Goal: Navigation & Orientation: Find specific page/section

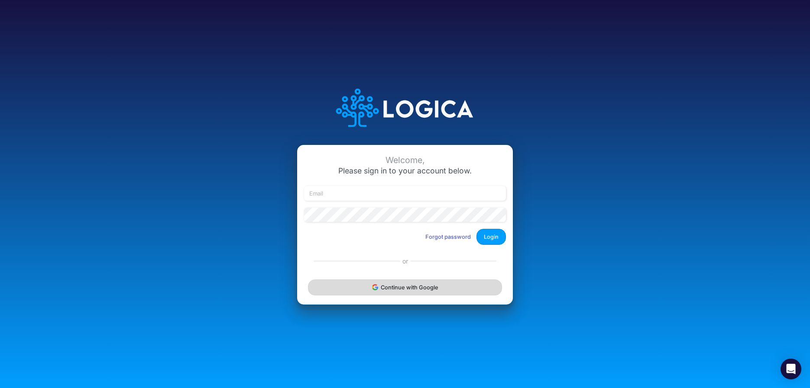
click at [397, 284] on button "Continue with Google" at bounding box center [405, 288] width 194 height 16
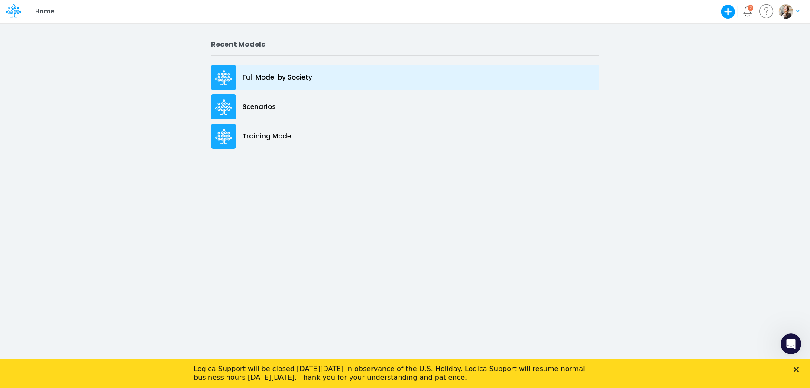
click at [243, 84] on div "Full Model by Society" at bounding box center [405, 77] width 388 height 25
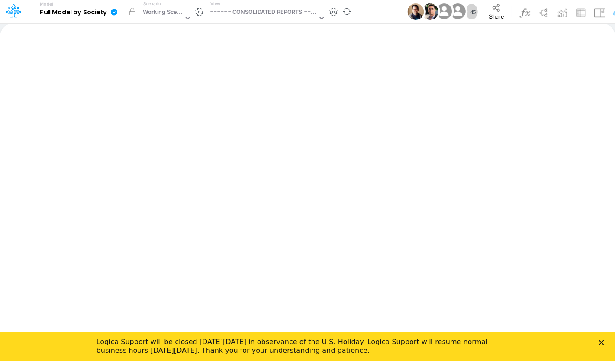
click at [81, 15] on b "Full Model by Society" at bounding box center [73, 13] width 67 height 8
click at [116, 13] on icon at bounding box center [114, 12] width 6 height 6
click at [10, 10] on icon at bounding box center [13, 10] width 15 height 15
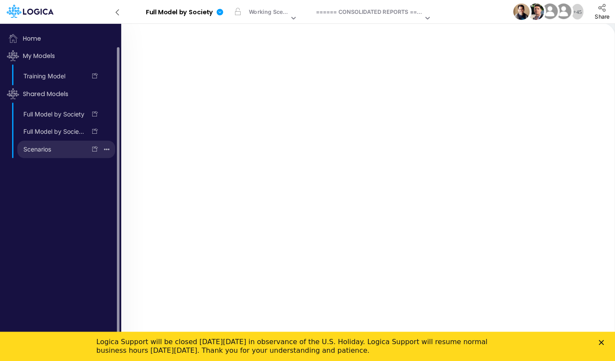
click at [108, 149] on icon "button" at bounding box center [107, 150] width 6 height 12
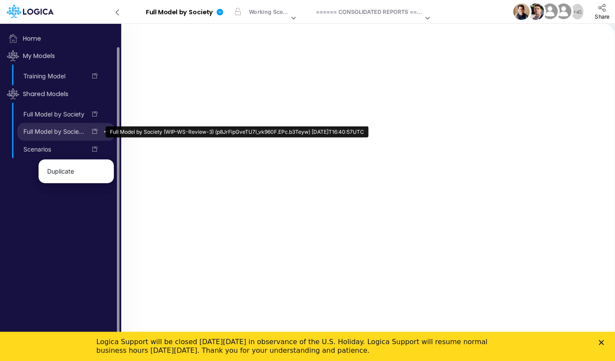
click at [65, 134] on link "Full Model by Society (WIP-WS-Review-3) (p8JrFipGveTU7I_vk960F.EPc.b3Teyw) [DAT…" at bounding box center [51, 132] width 69 height 14
